Goal: Transaction & Acquisition: Download file/media

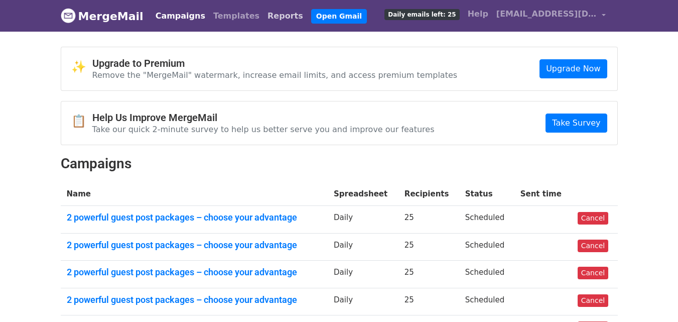
click at [263, 19] on link "Reports" at bounding box center [285, 16] width 44 height 20
click at [263, 22] on link "Reports" at bounding box center [285, 16] width 44 height 20
click at [263, 11] on link "Reports" at bounding box center [285, 16] width 44 height 20
click at [263, 9] on link "Reports" at bounding box center [285, 16] width 44 height 20
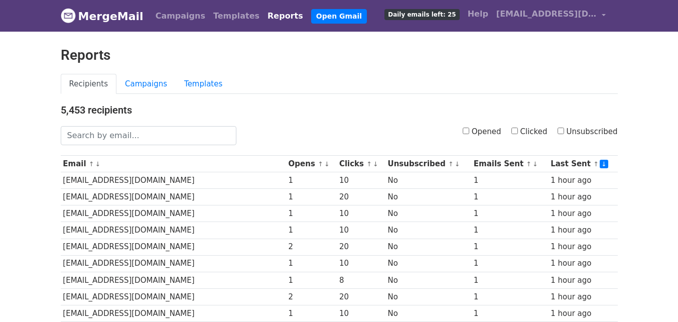
click at [518, 130] on input "Clicked" at bounding box center [514, 130] width 7 height 7
checkbox input "true"
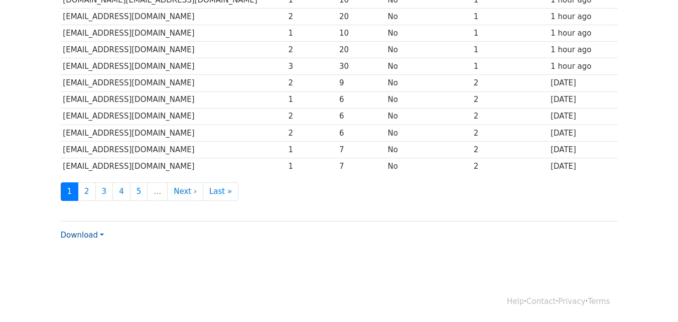
click at [88, 231] on link "Download" at bounding box center [82, 234] width 43 height 9
click at [83, 252] on link "CSV" at bounding box center [100, 254] width 79 height 16
click at [79, 234] on link "Download" at bounding box center [82, 234] width 43 height 9
click at [82, 248] on link "CSV" at bounding box center [100, 254] width 79 height 16
drag, startPoint x: 416, startPoint y: 307, endPoint x: 420, endPoint y: 296, distance: 11.7
